Goal: Information Seeking & Learning: Find specific fact

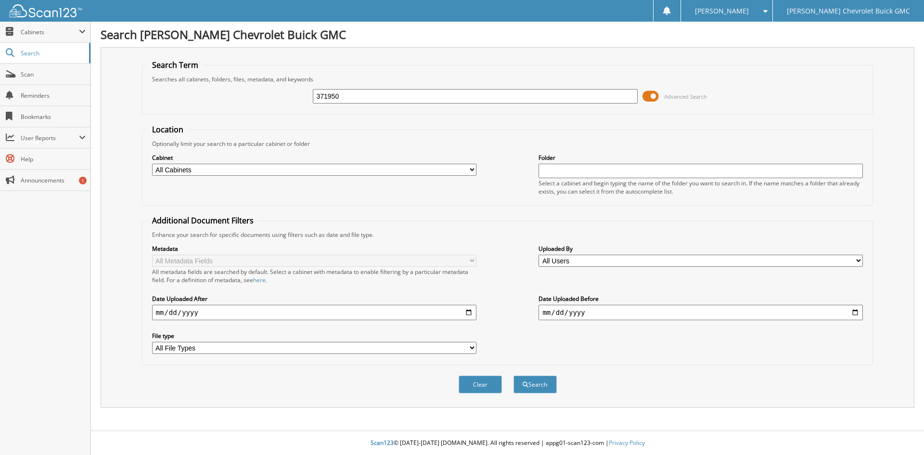
type input "371950"
click at [514, 375] on button "Search" at bounding box center [535, 384] width 43 height 18
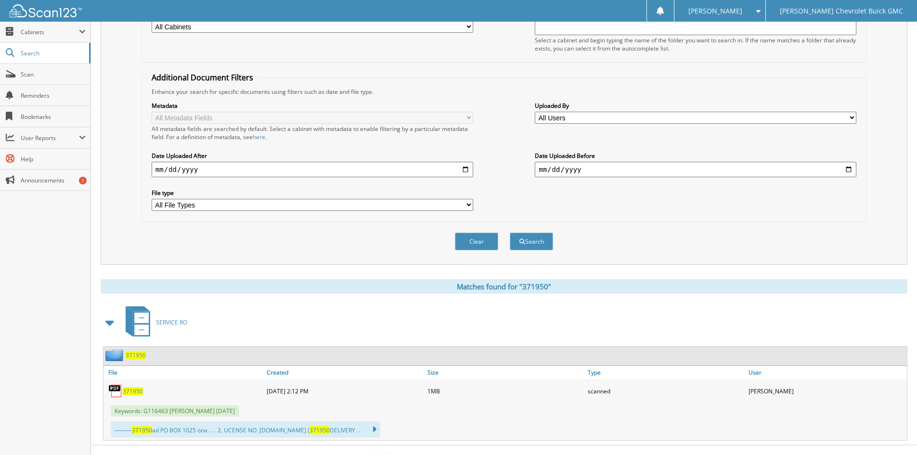
scroll to position [144, 0]
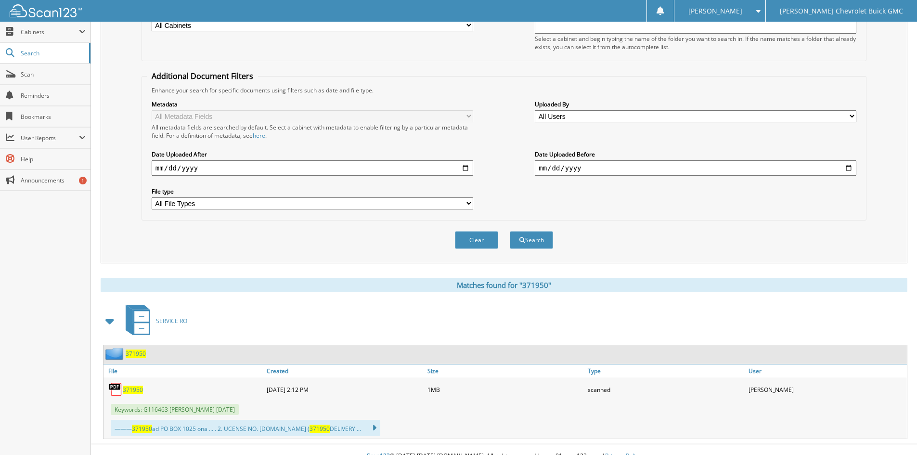
click at [129, 390] on span "371950" at bounding box center [133, 390] width 20 height 8
